Goal: Task Accomplishment & Management: Manage account settings

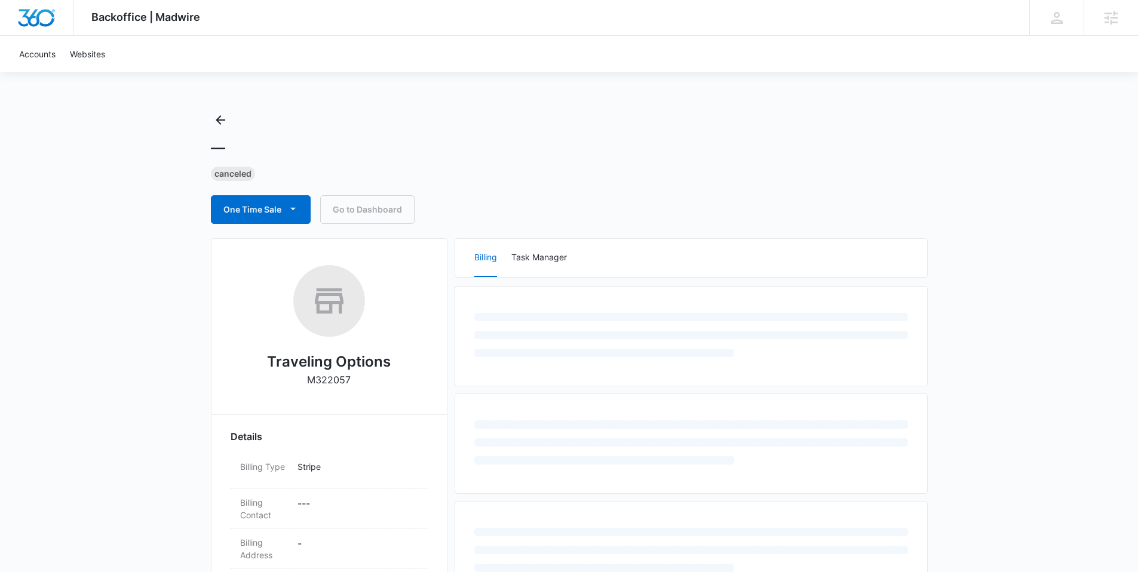
select select "US"
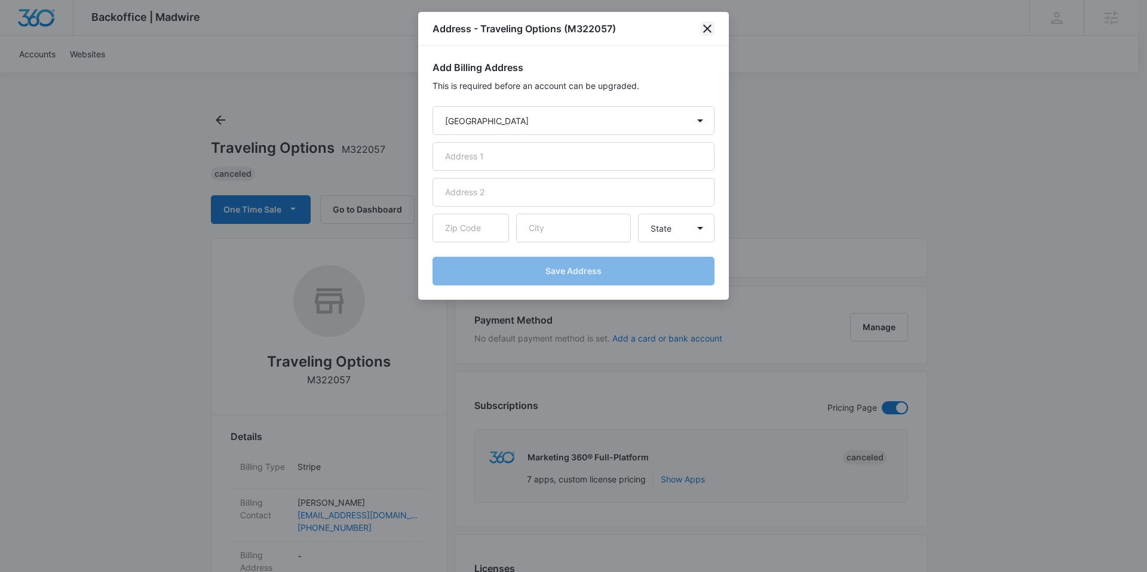
click at [706, 28] on icon "close" at bounding box center [707, 28] width 8 height 8
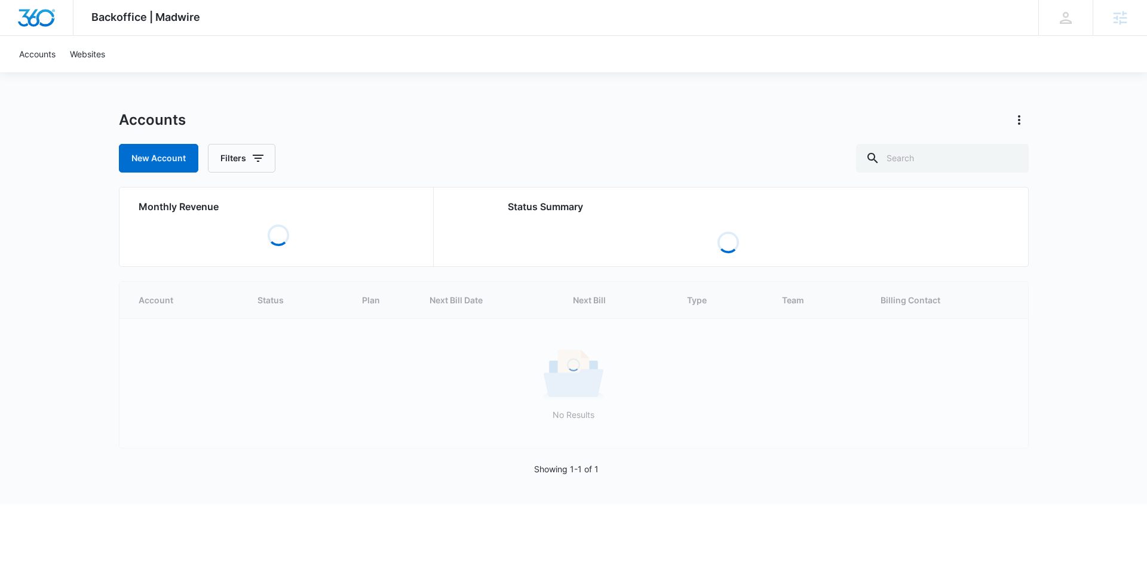
select select "US"
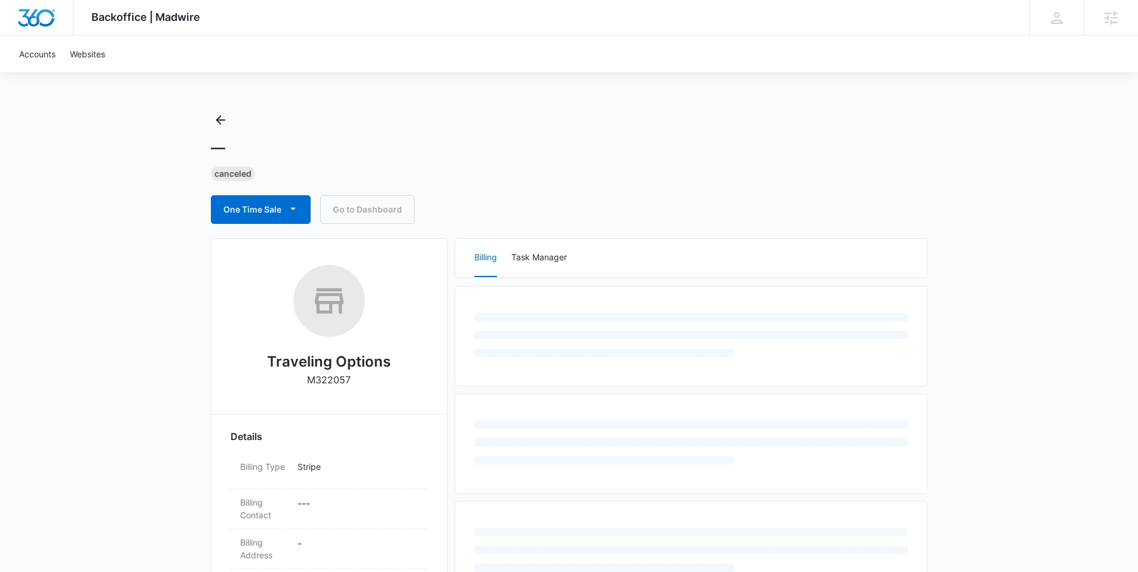
select select "US"
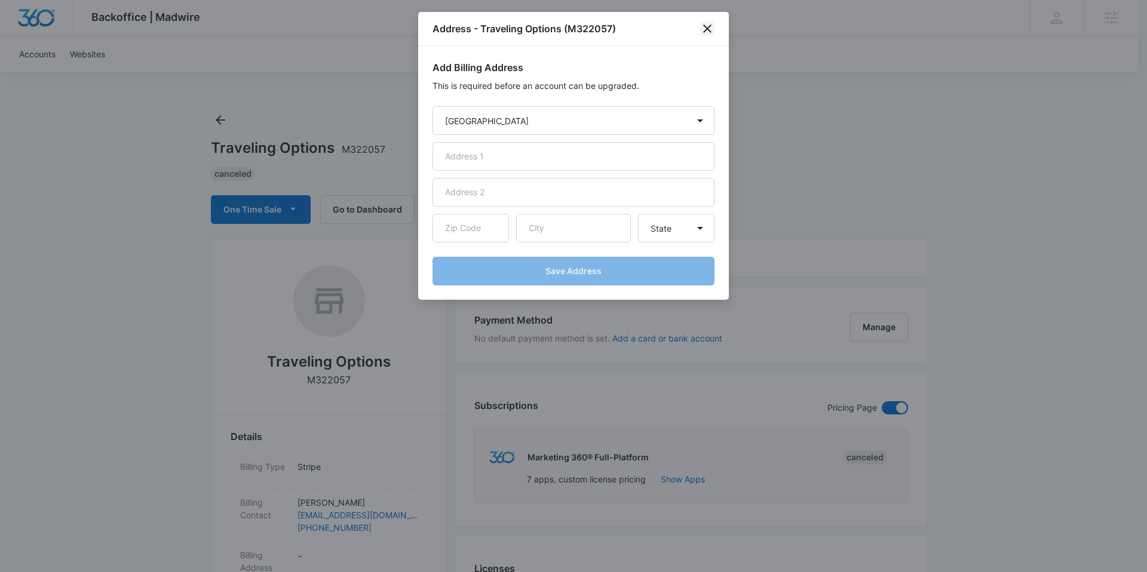
click at [711, 30] on icon "close" at bounding box center [707, 29] width 14 height 14
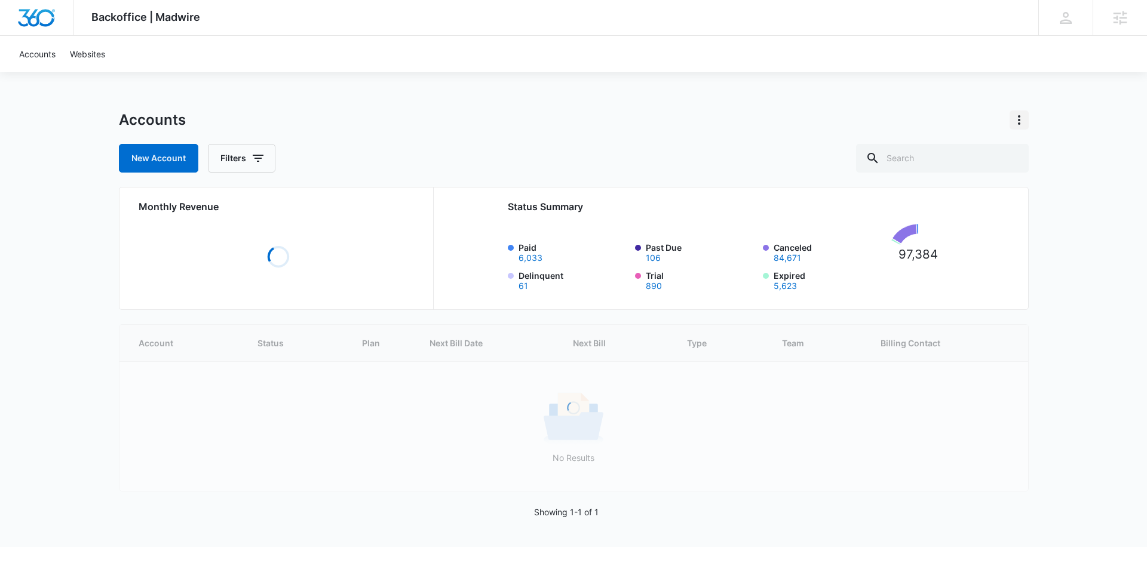
click at [1014, 113] on icon "Actions" at bounding box center [1019, 120] width 14 height 14
click at [984, 148] on link "View Archived Accounts" at bounding box center [952, 153] width 94 height 10
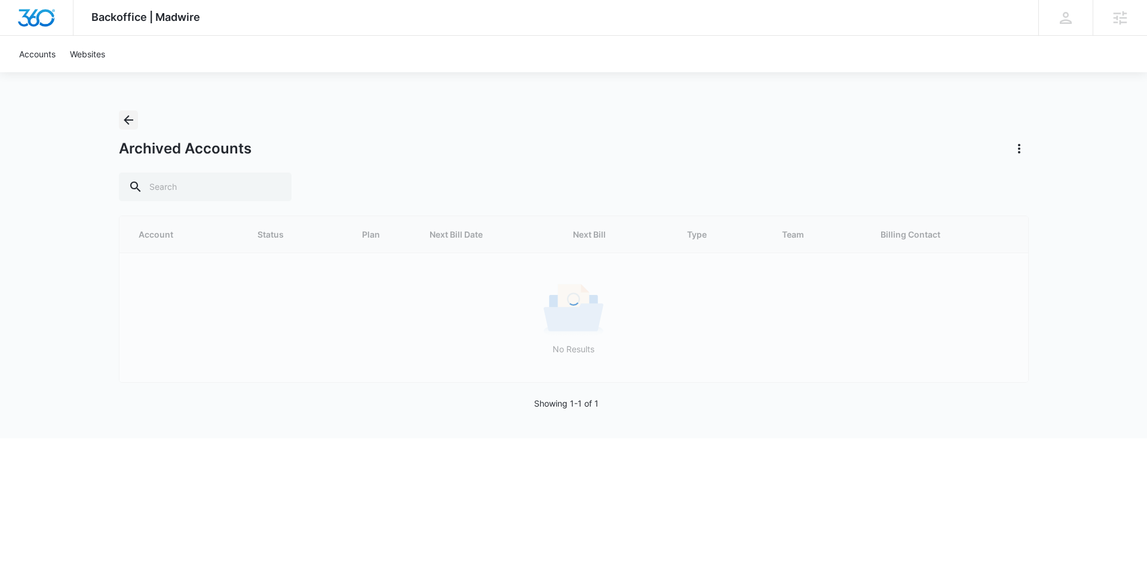
click at [134, 124] on icon "Back" at bounding box center [128, 120] width 14 height 14
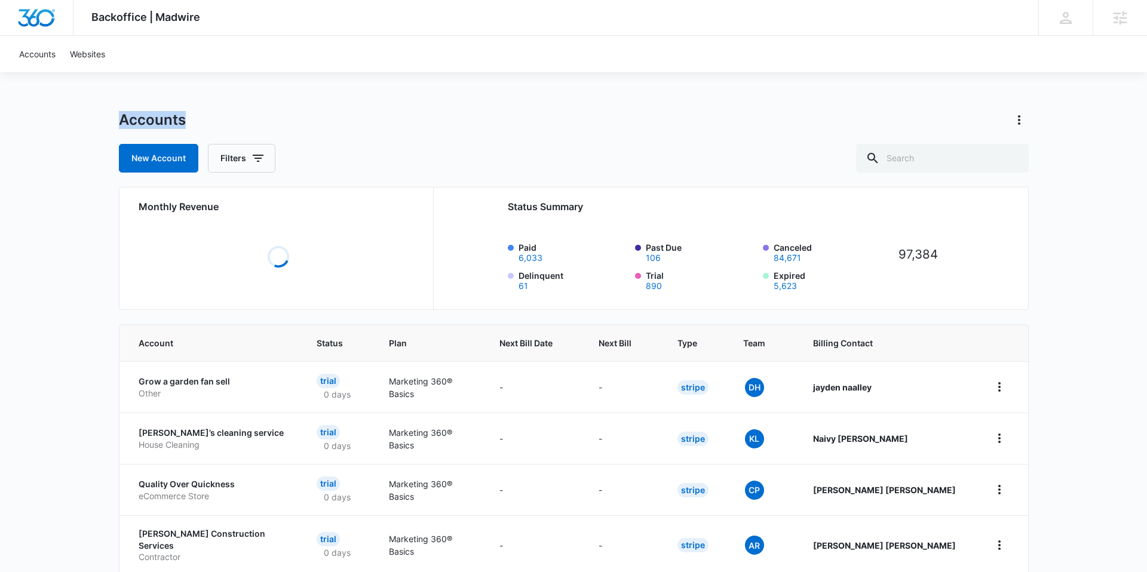
click at [134, 124] on h1 "Accounts" at bounding box center [152, 120] width 67 height 18
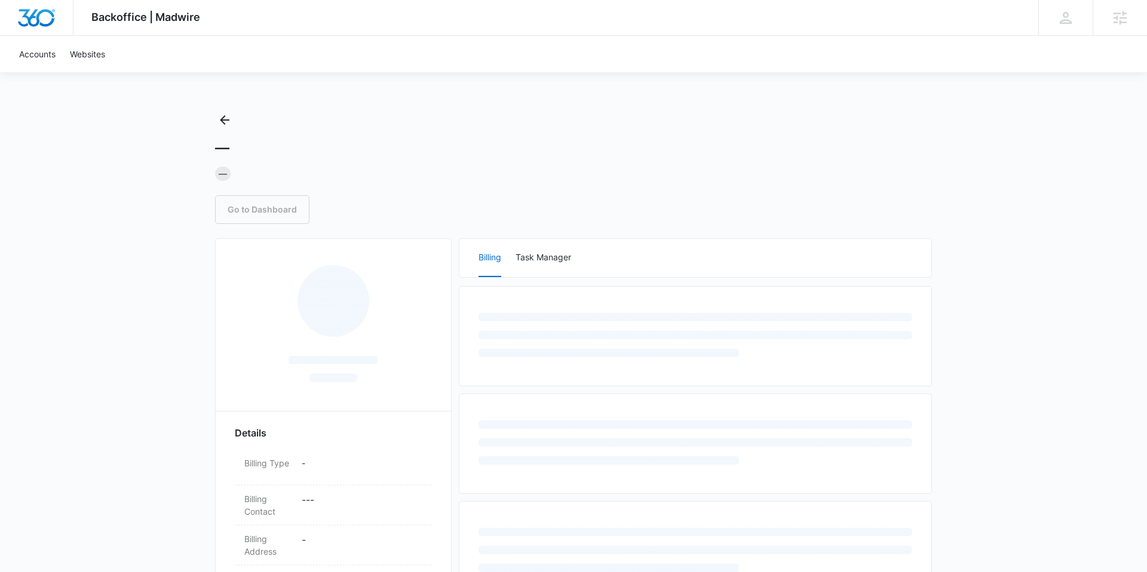
select select "US"
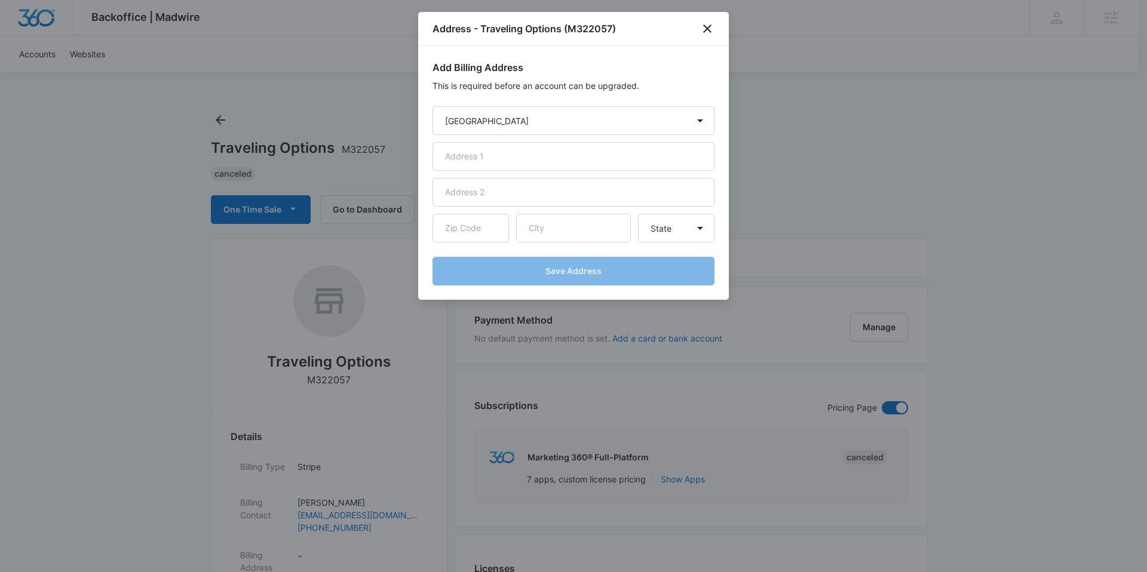
click at [415, 35] on div at bounding box center [573, 286] width 1147 height 572
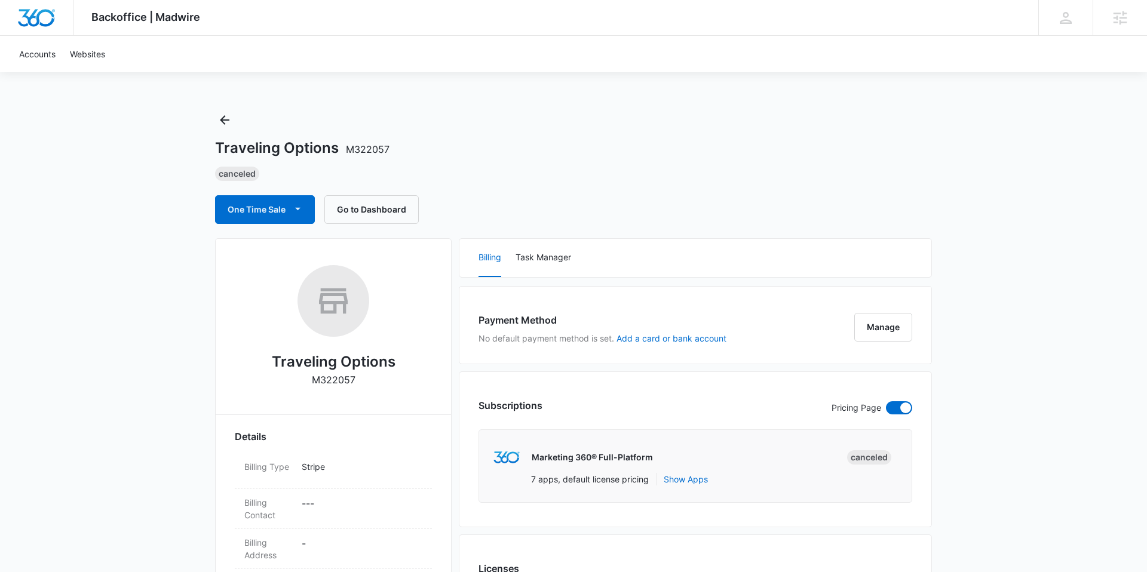
select select "US"
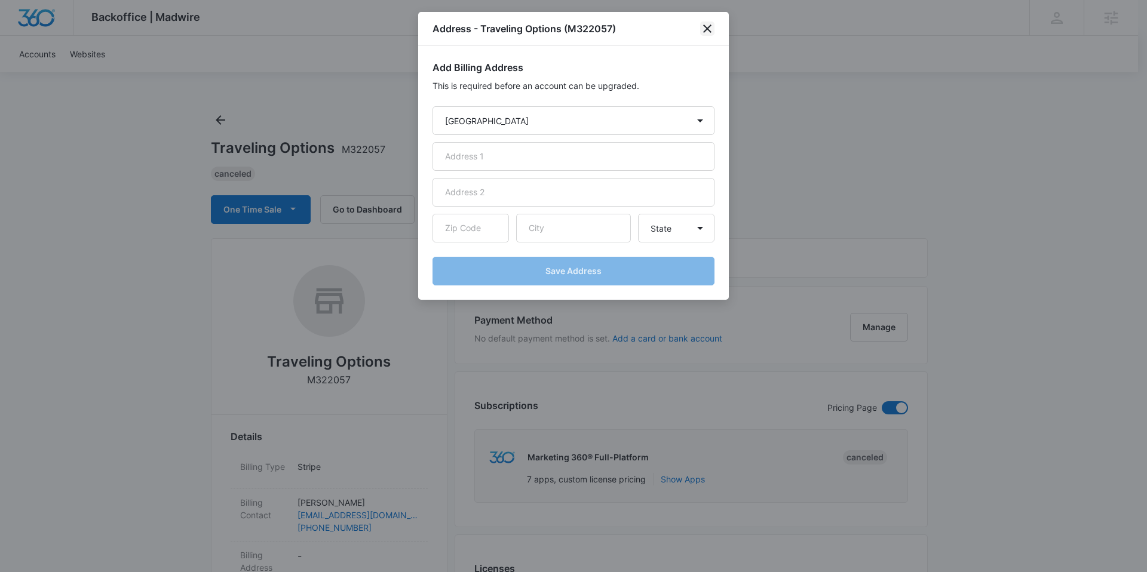
click at [707, 30] on icon "close" at bounding box center [707, 29] width 14 height 14
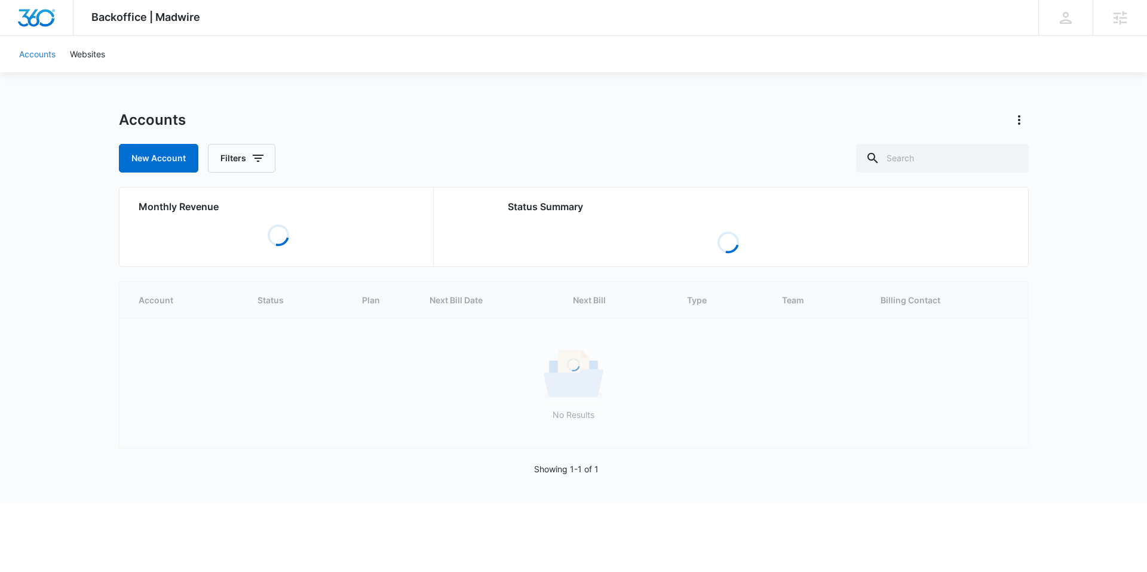
click at [55, 59] on link "Accounts" at bounding box center [37, 54] width 51 height 36
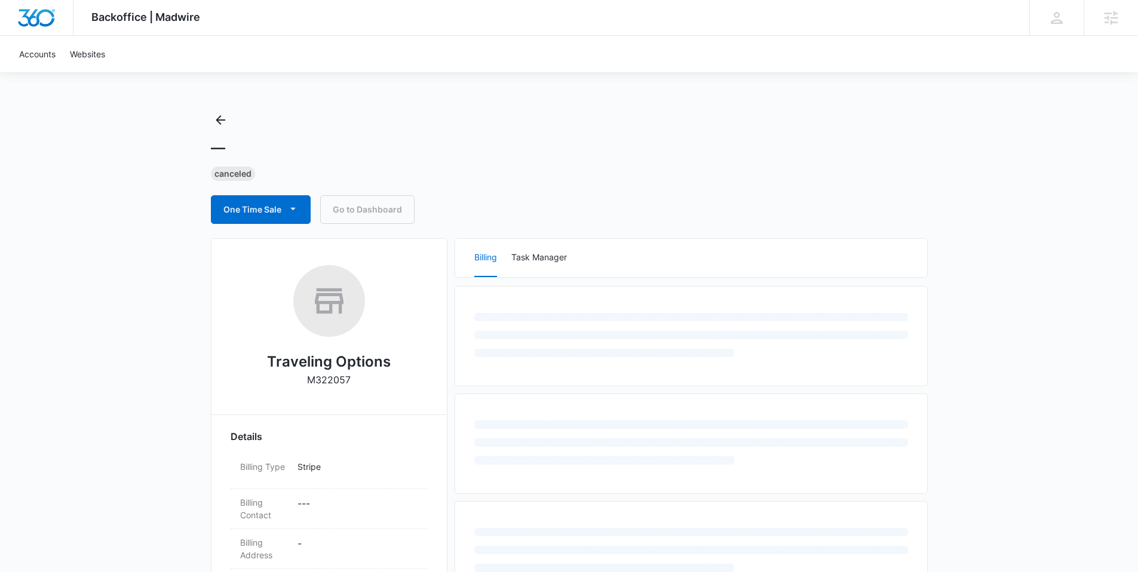
select select "US"
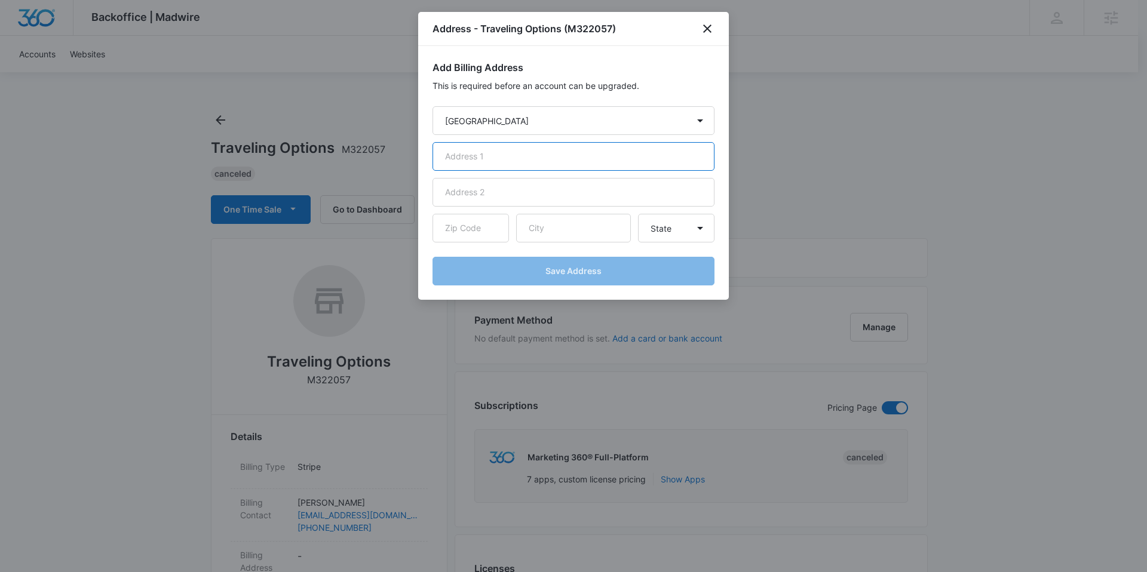
click at [550, 153] on input "text" at bounding box center [573, 156] width 282 height 29
click at [523, 157] on input "text" at bounding box center [573, 156] width 282 height 29
click at [479, 189] on input "text" at bounding box center [573, 192] width 282 height 29
click at [481, 152] on input "text" at bounding box center [573, 156] width 282 height 29
click at [659, 167] on input "1" at bounding box center [573, 156] width 282 height 29
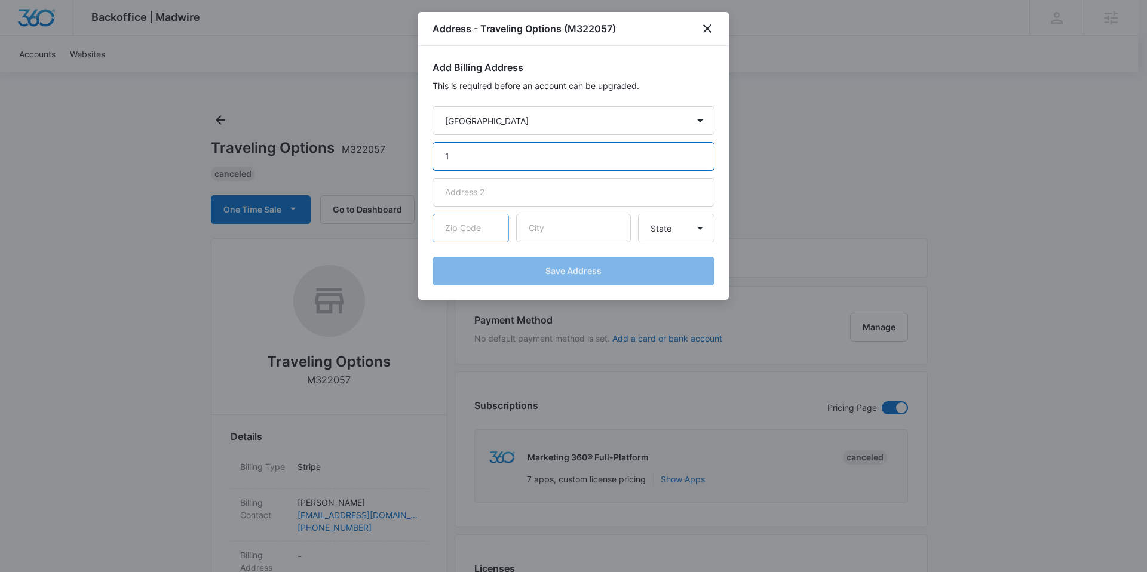
type input "1"
click at [462, 231] on input "text" at bounding box center [470, 228] width 76 height 29
type input "1"
click at [592, 227] on input "text" at bounding box center [573, 228] width 115 height 29
type input "1"
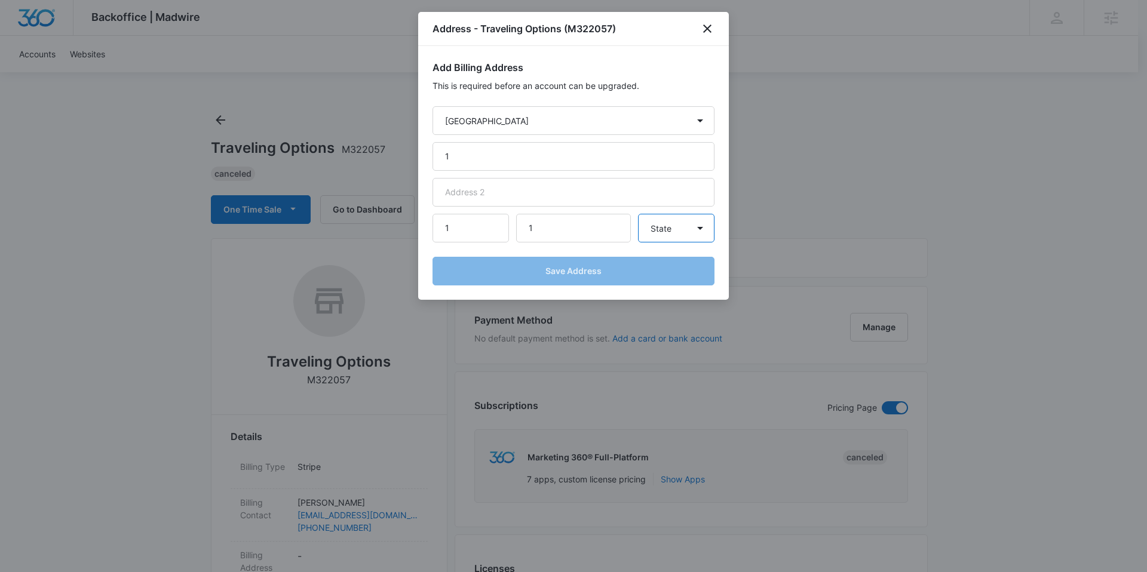
click at [652, 236] on select "State Alaska Alabama Arkansas American Samoa Arizona California Colorado Connec…" at bounding box center [676, 228] width 76 height 29
select select "CA"
click at [638, 214] on select "State Alaska Alabama Arkansas American Samoa Arizona California Colorado Connec…" at bounding box center [676, 228] width 76 height 29
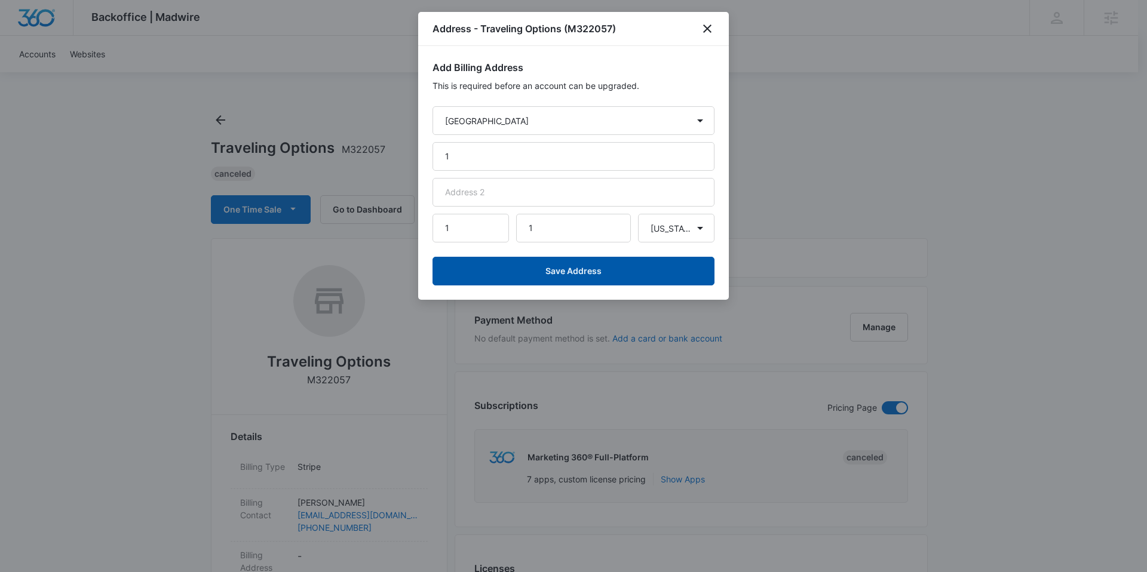
click at [630, 273] on button "Save Address" at bounding box center [573, 271] width 282 height 29
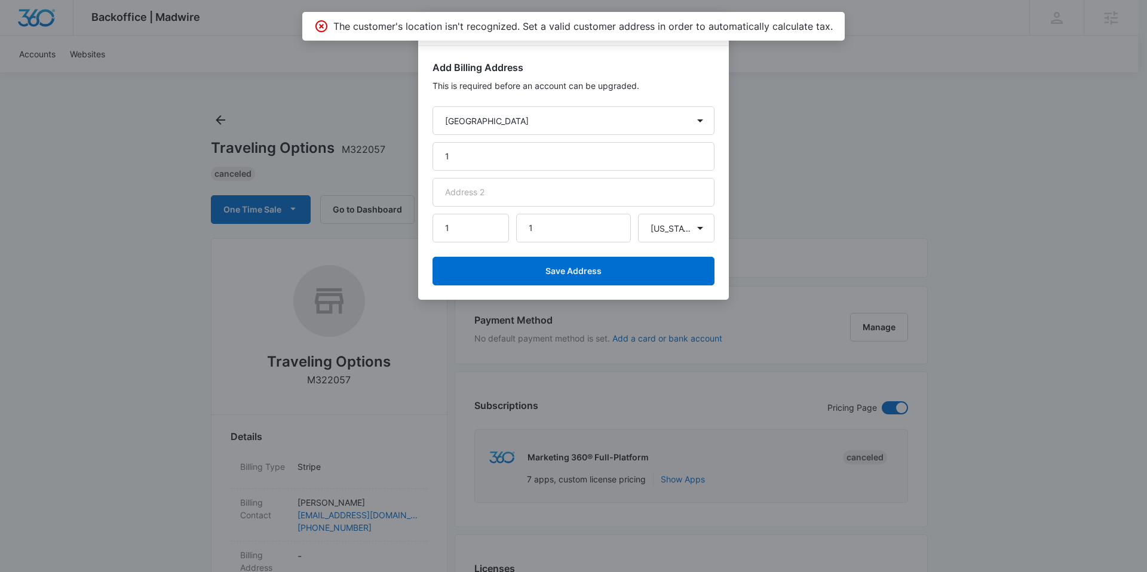
click at [727, 53] on div "Add Billing Address This is required before an account can be upgraded. Country…" at bounding box center [573, 173] width 311 height 254
click at [716, 29] on p "The customer's location isn't recognized. Set a valid customer address in order…" at bounding box center [582, 26] width 499 height 14
click at [714, 88] on div "Add Billing Address This is required before an account can be upgraded. Country…" at bounding box center [573, 173] width 311 height 254
click at [713, 74] on h2 "Add Billing Address" at bounding box center [573, 67] width 282 height 14
click at [712, 61] on h2 "Add Billing Address" at bounding box center [573, 67] width 282 height 14
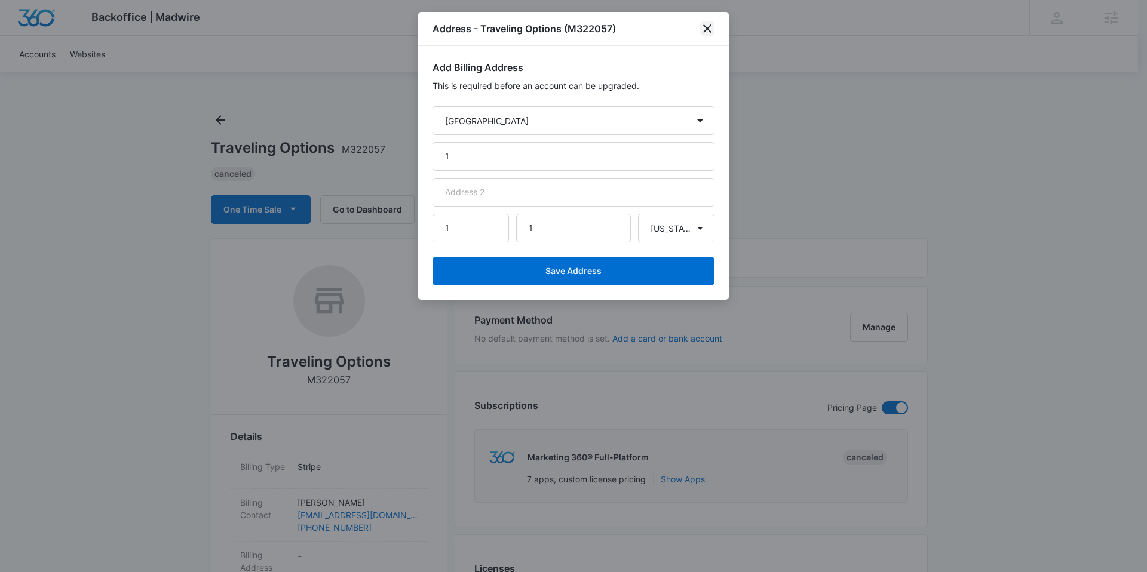
click at [708, 31] on icon "close" at bounding box center [707, 29] width 14 height 14
